Goal: Task Accomplishment & Management: Manage account settings

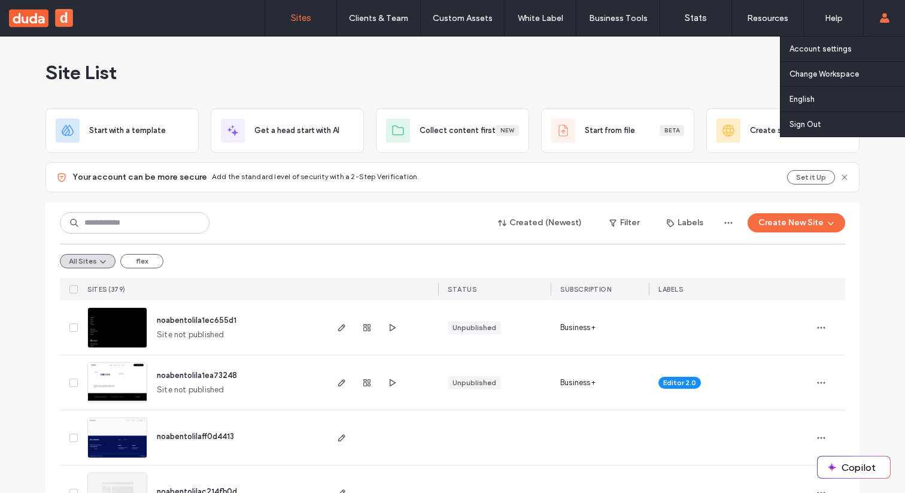
click at [882, 20] on use at bounding box center [884, 18] width 10 height 10
click at [823, 50] on label "Account settings" at bounding box center [821, 48] width 62 height 9
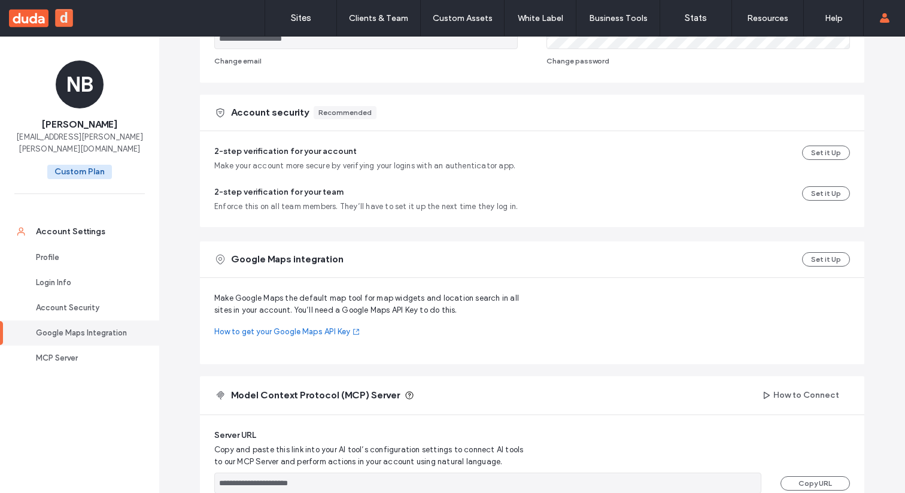
scroll to position [439, 0]
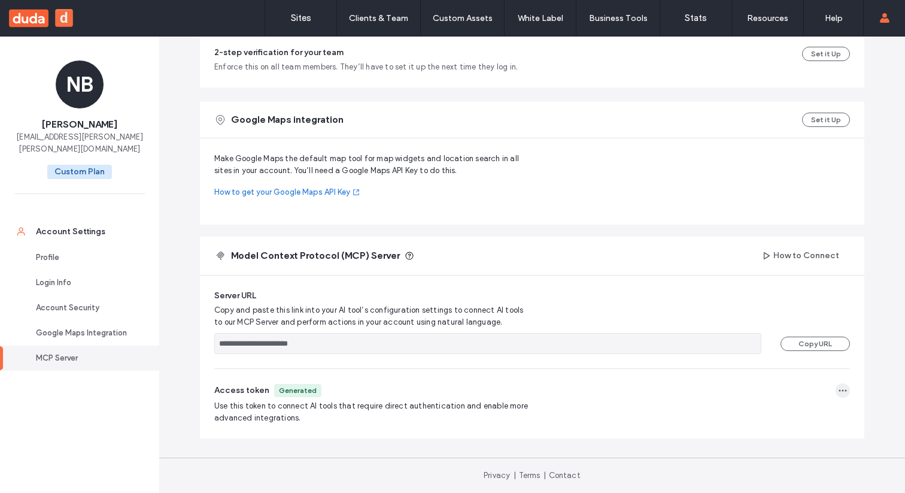
click at [838, 388] on icon "button" at bounding box center [843, 390] width 10 height 10
click at [782, 419] on span "Regenerate Token" at bounding box center [795, 419] width 65 height 12
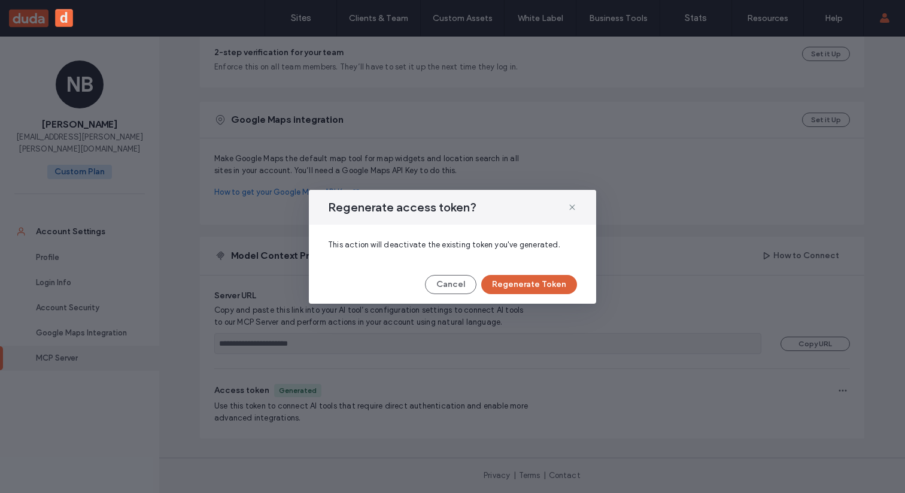
click at [551, 283] on button "Regenerate Token" at bounding box center [529, 284] width 96 height 19
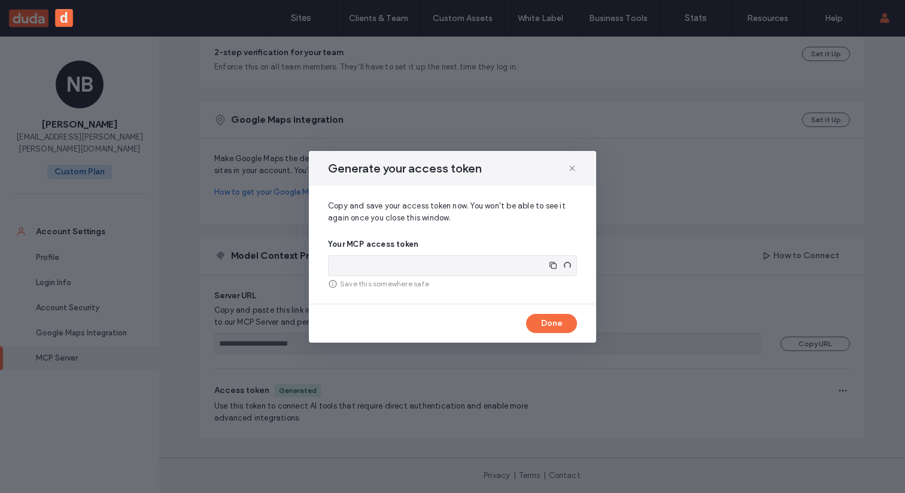
type input "**********"
click at [562, 265] on icon "button" at bounding box center [563, 265] width 10 height 10
